Goal: Check status: Check status

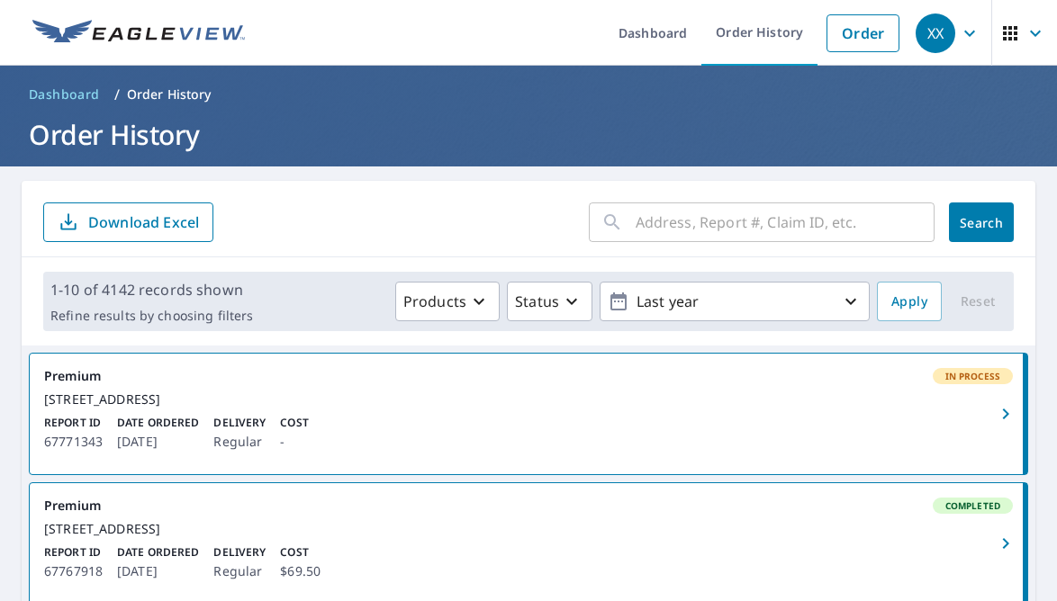
scroll to position [231, 0]
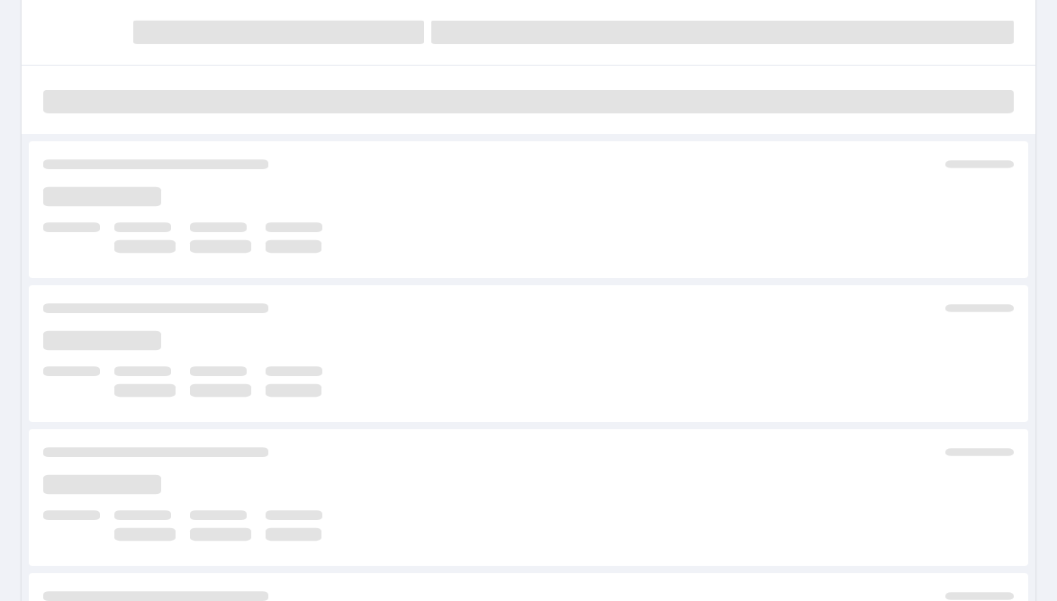
scroll to position [195, 0]
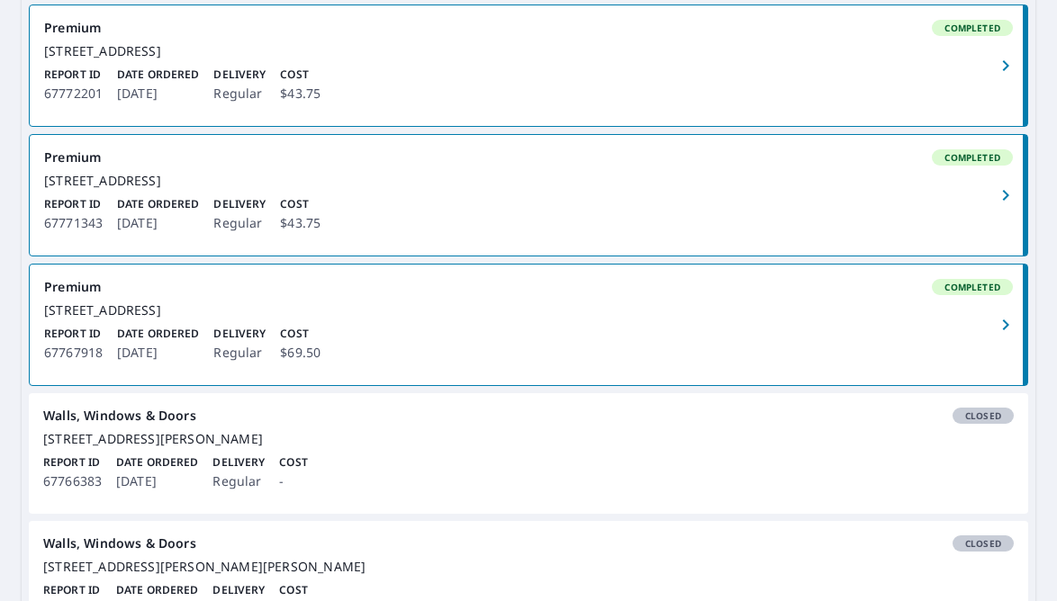
scroll to position [121, 0]
